Goal: Manage account settings

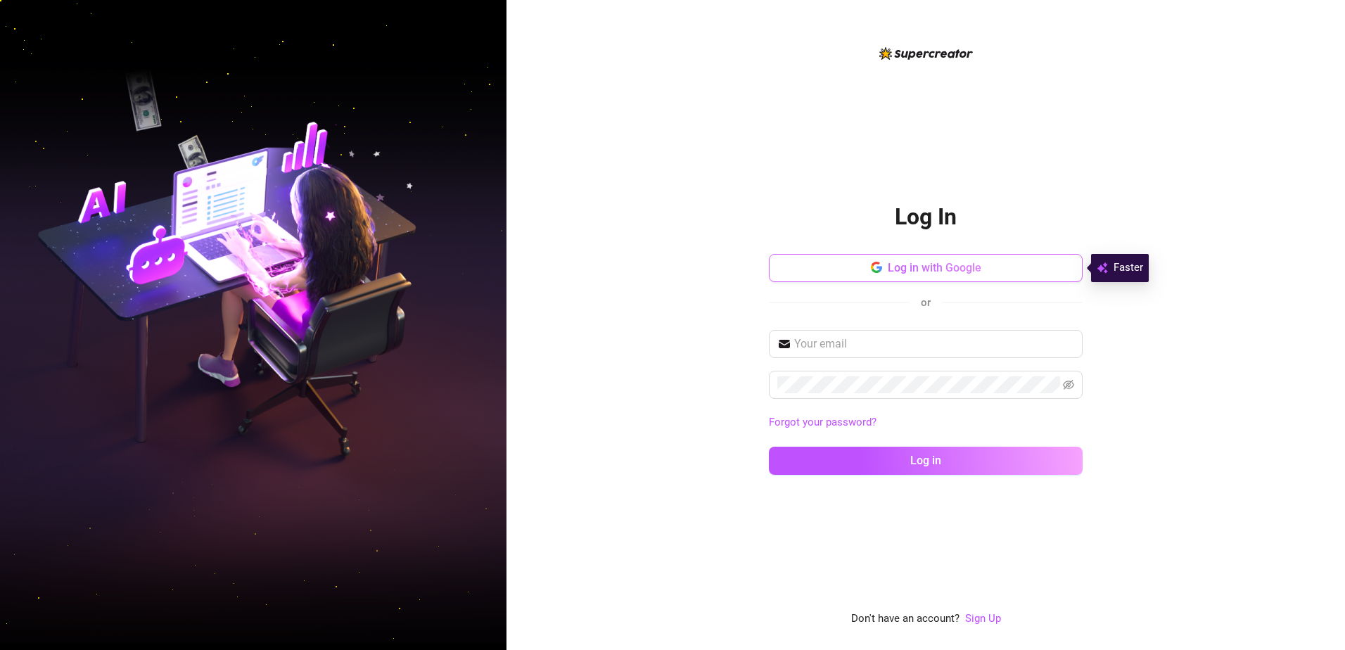
click at [835, 264] on button "Log in with Google" at bounding box center [926, 268] width 314 height 28
click at [891, 275] on button "Log in with Google" at bounding box center [926, 268] width 314 height 28
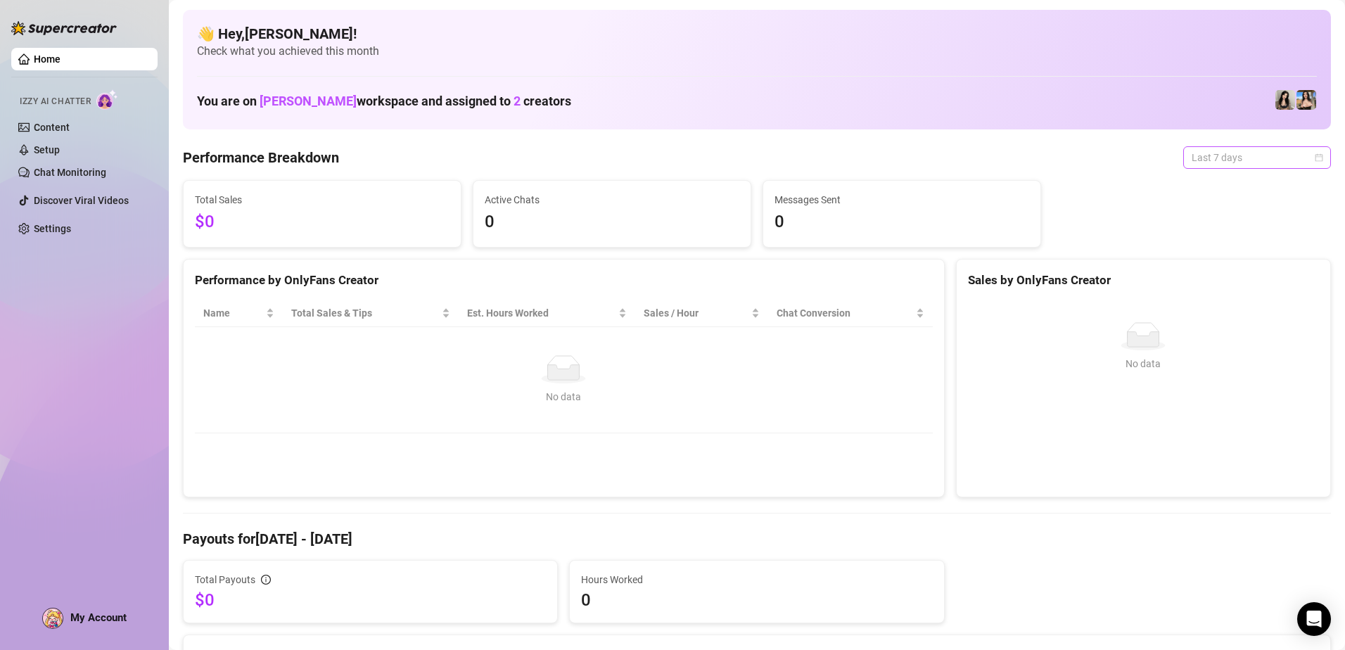
click at [1225, 153] on span "Last 7 days" at bounding box center [1256, 157] width 131 height 21
click at [1227, 274] on div "Custom date" at bounding box center [1246, 275] width 125 height 15
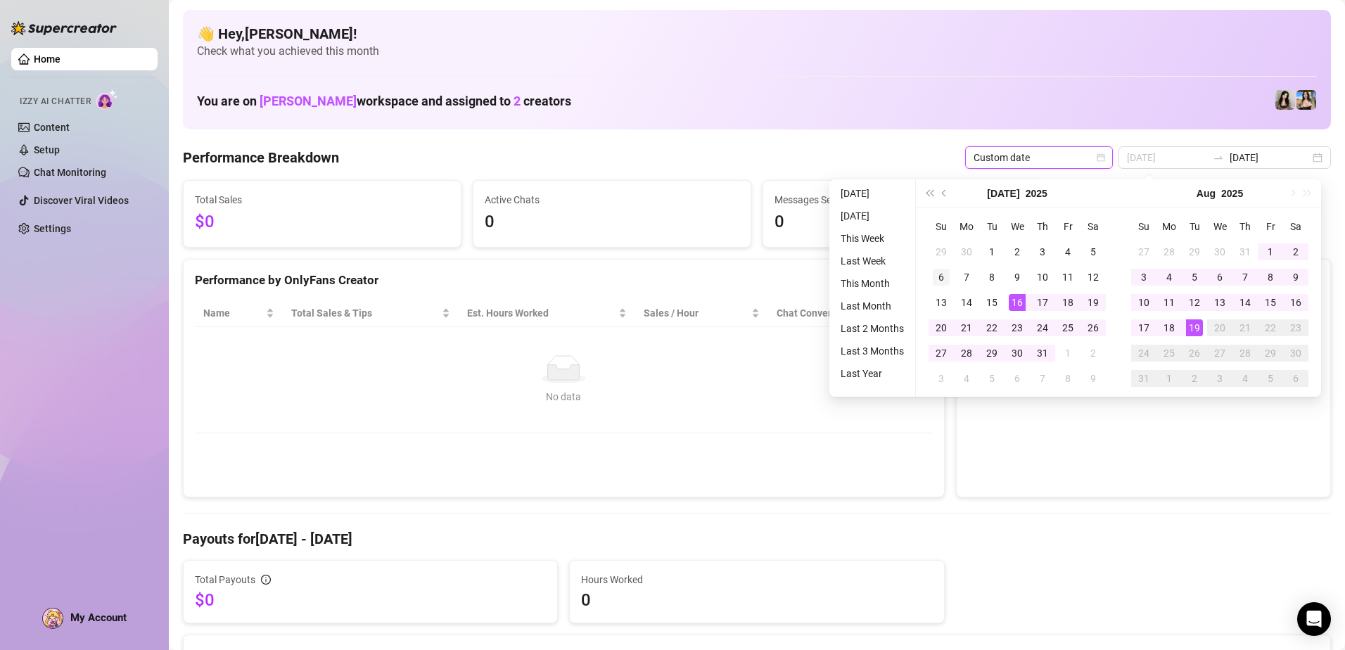
type input "[DATE]"
click at [945, 281] on div "6" at bounding box center [941, 277] width 17 height 17
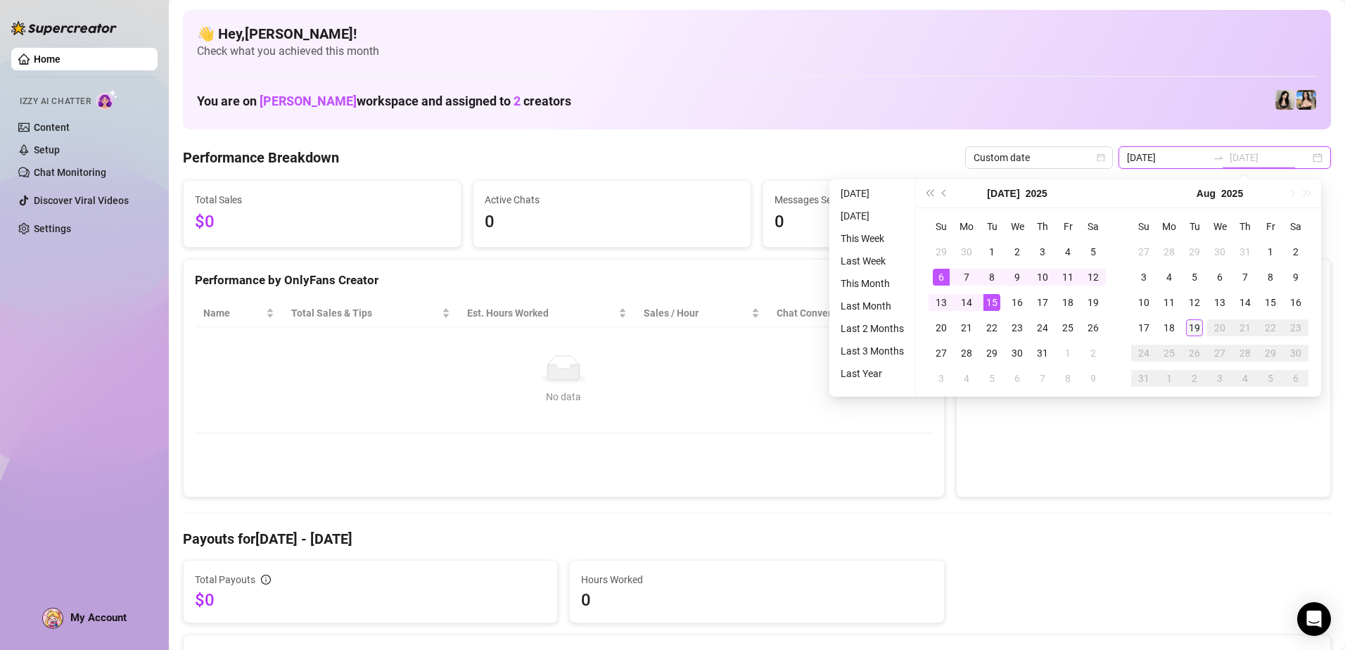
type input "[DATE]"
click at [1192, 327] on div "19" at bounding box center [1194, 327] width 17 height 17
type input "[DATE]"
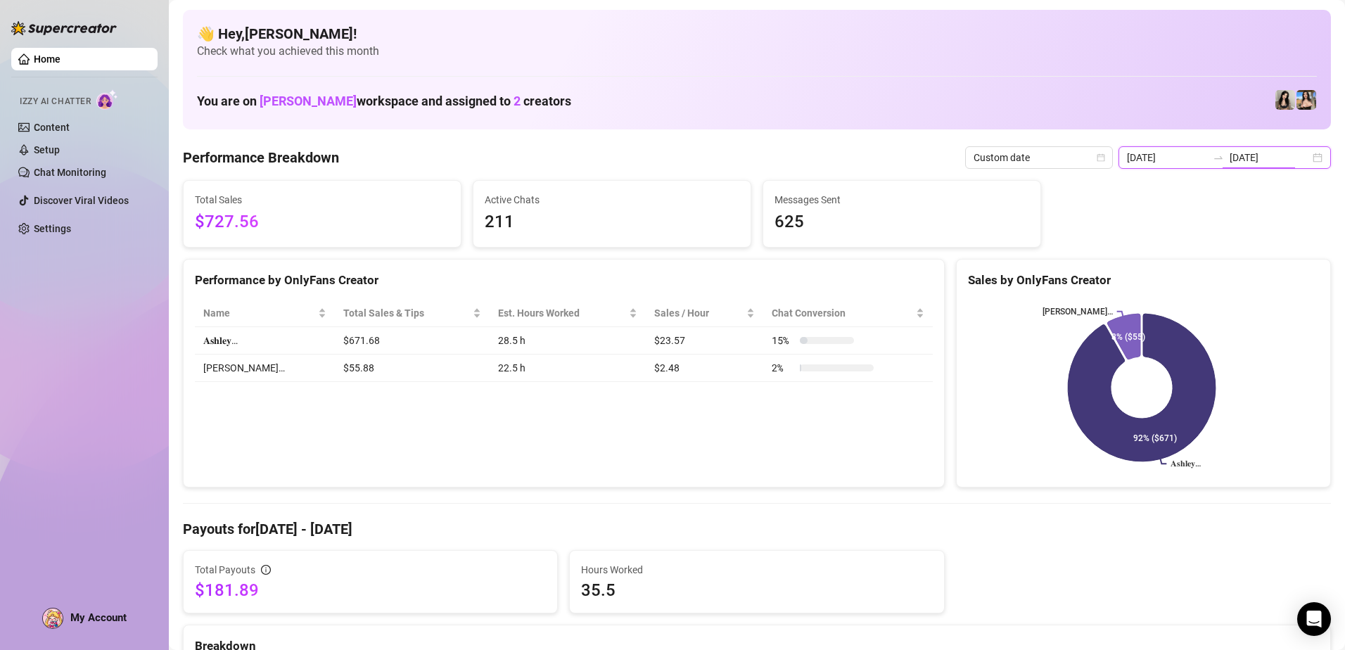
click at [1295, 158] on input "[DATE]" at bounding box center [1269, 157] width 80 height 15
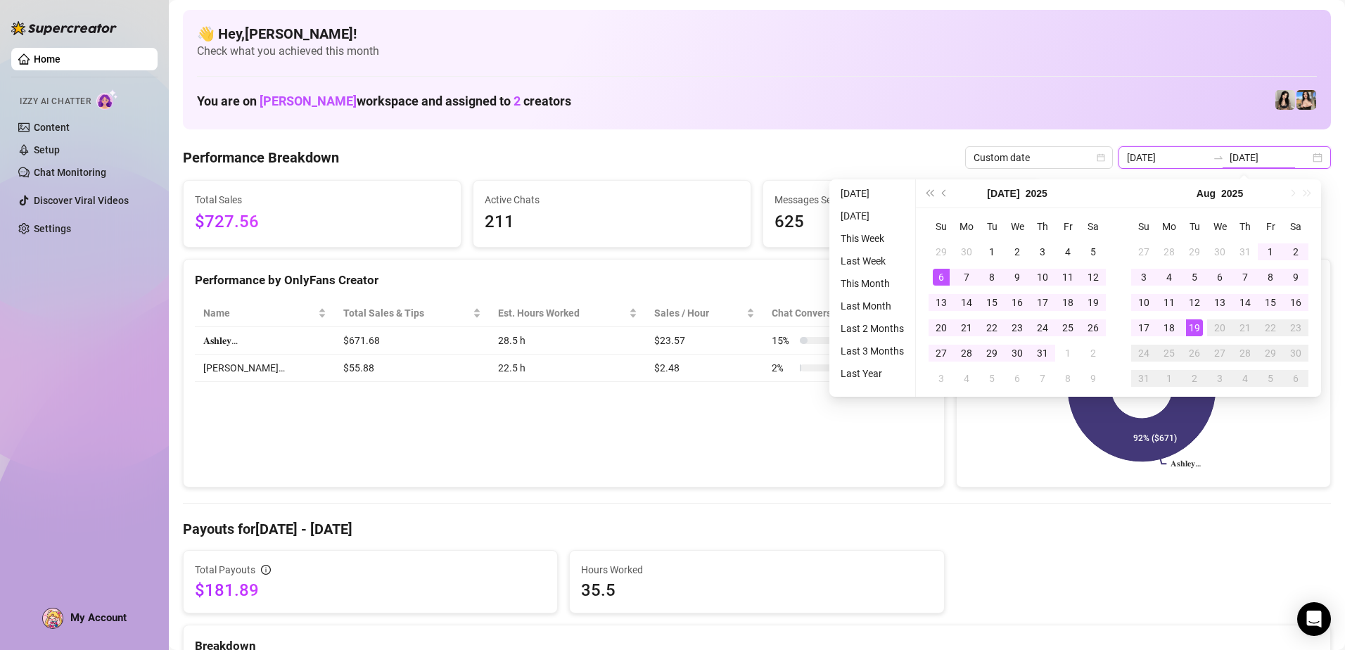
click at [1303, 160] on div "[DATE] [DATE]" at bounding box center [1224, 157] width 212 height 23
type input "[DATE]"
click at [1296, 300] on div "16" at bounding box center [1295, 302] width 17 height 17
click at [1296, 295] on div "16" at bounding box center [1295, 302] width 17 height 17
type input "[DATE]"
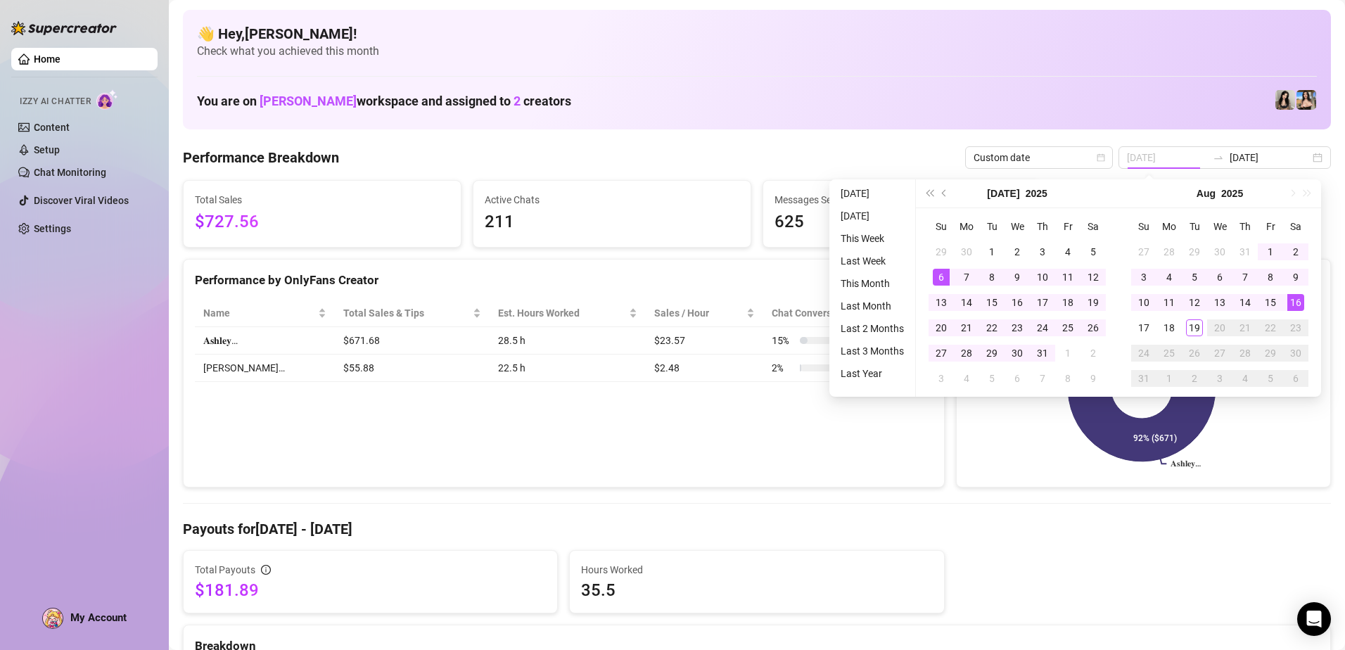
type input "[DATE]"
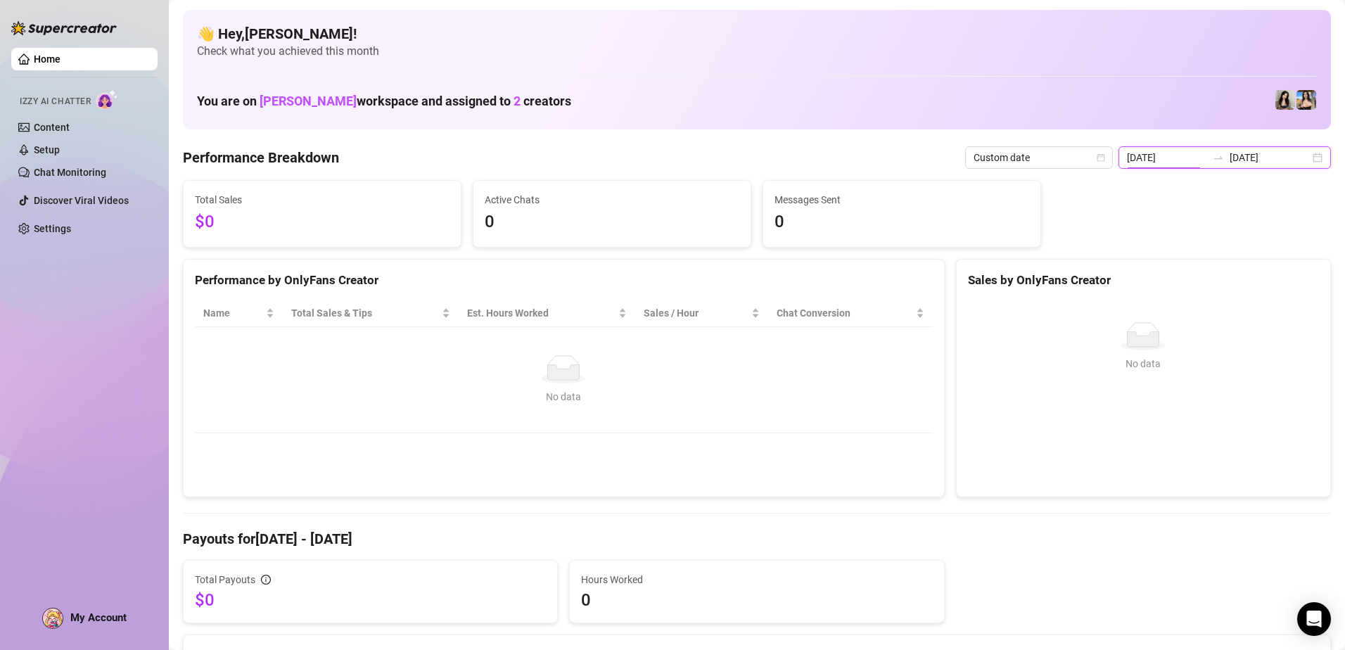
click at [1179, 161] on input "[DATE]" at bounding box center [1167, 157] width 80 height 15
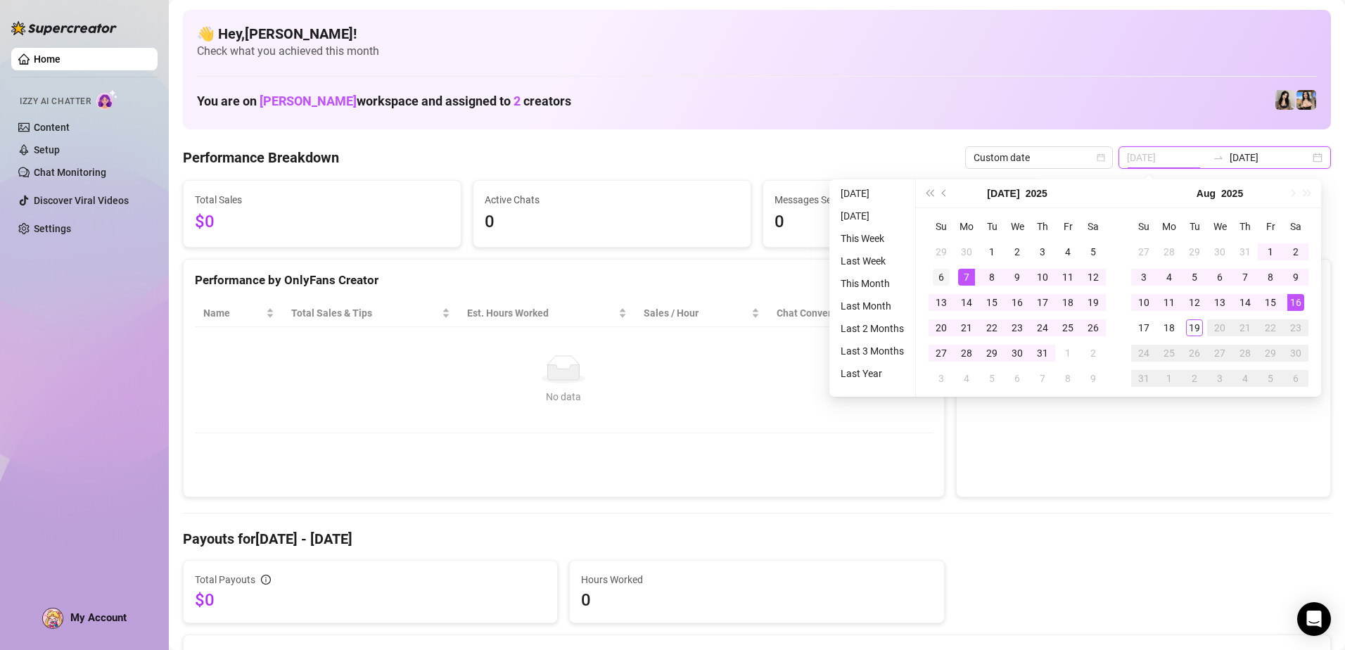
type input "[DATE]"
click at [929, 281] on td "6" at bounding box center [940, 276] width 25 height 25
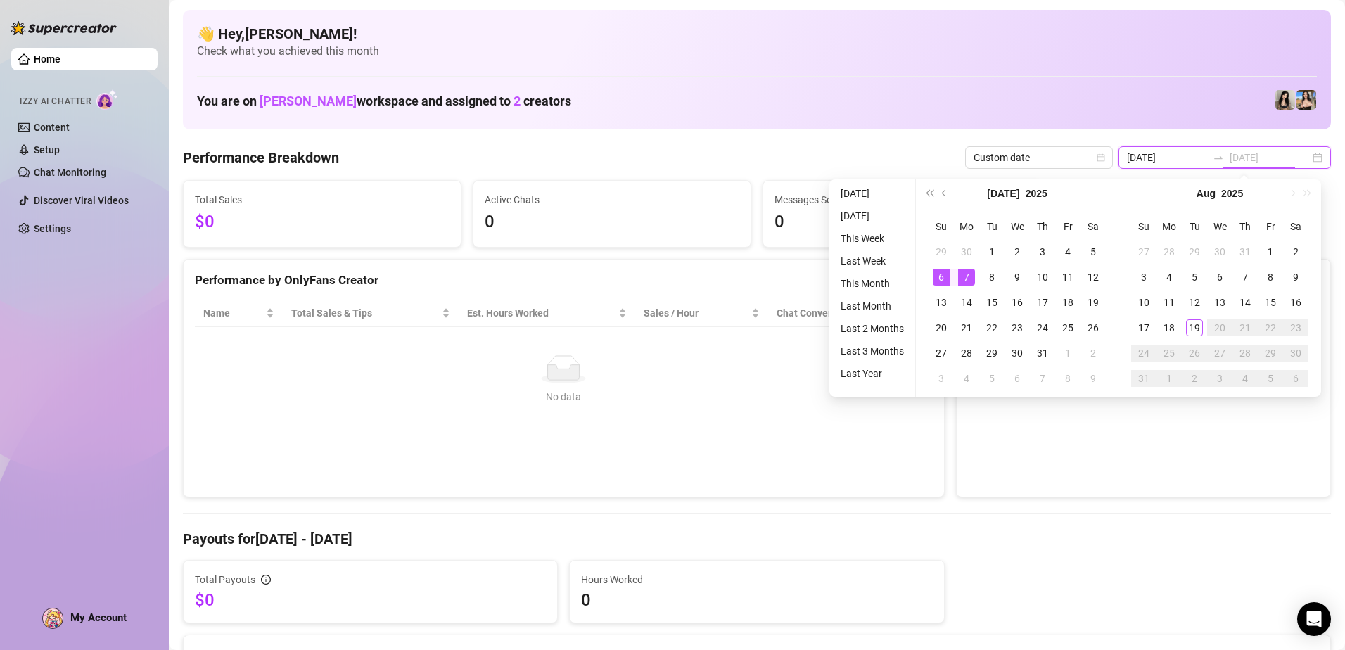
type input "[DATE]"
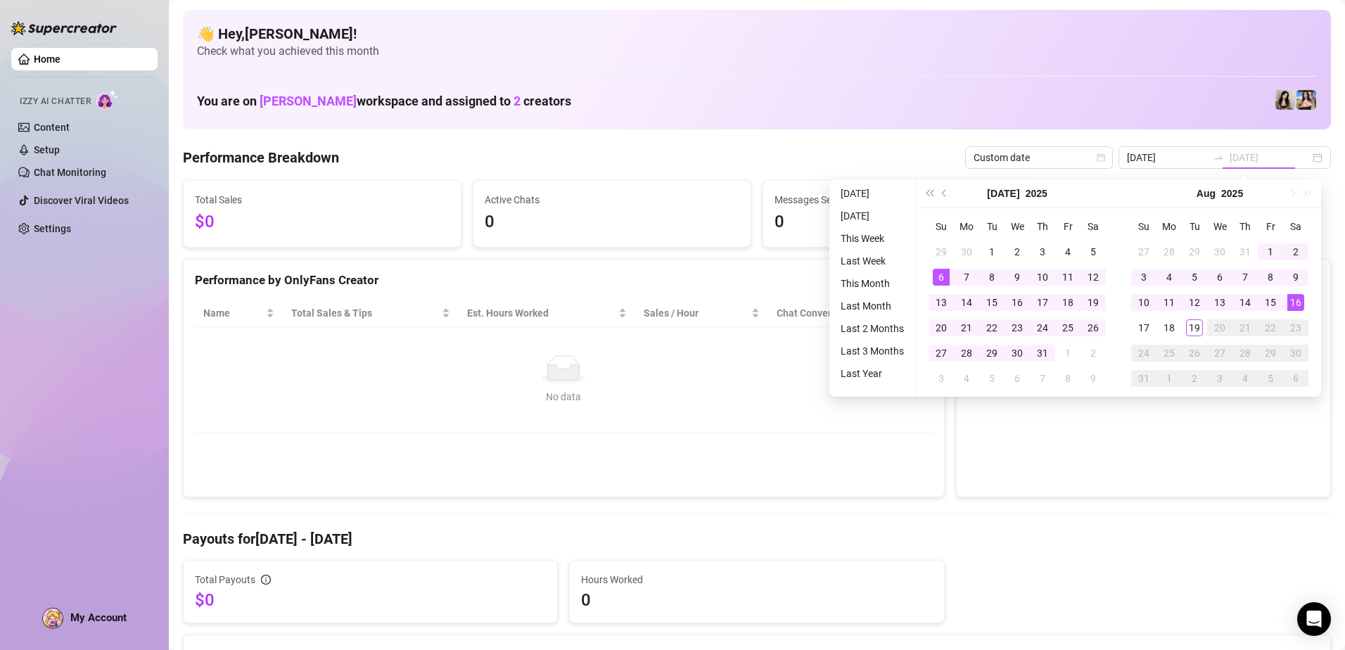
click at [1301, 302] on div "16" at bounding box center [1295, 302] width 17 height 17
type input "[DATE]"
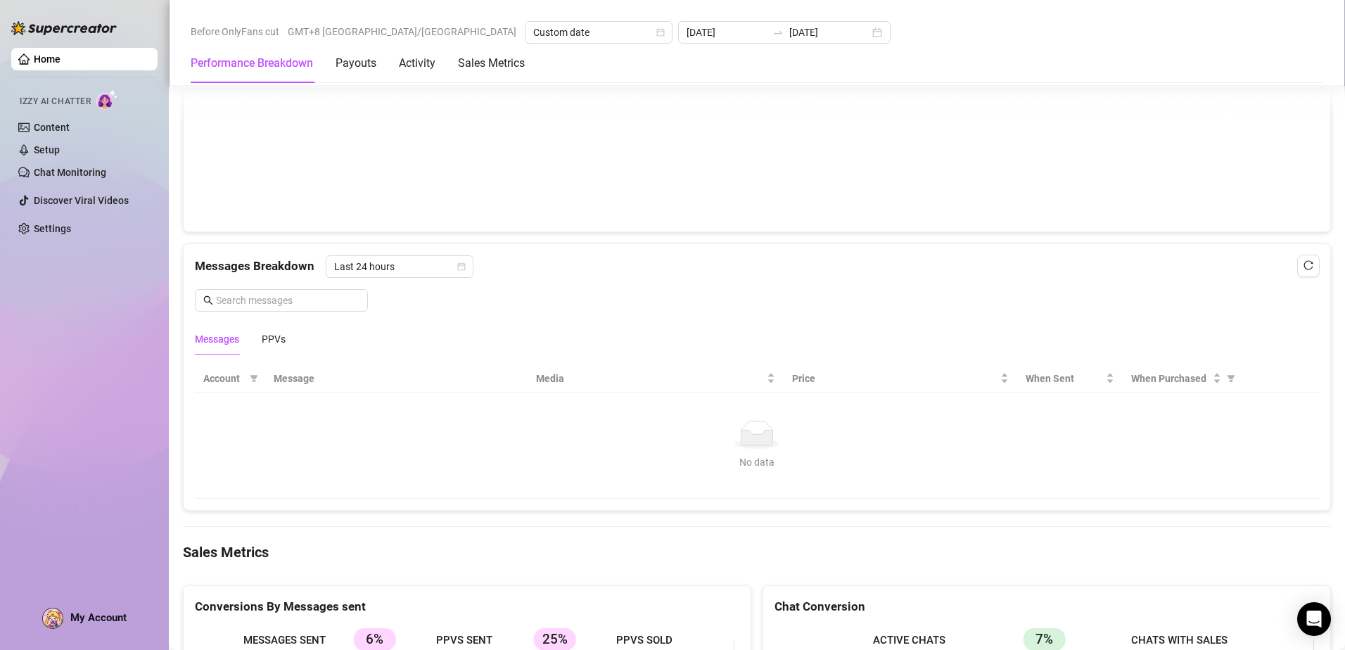
scroll to position [1137, 0]
